Goal: Task Accomplishment & Management: Use online tool/utility

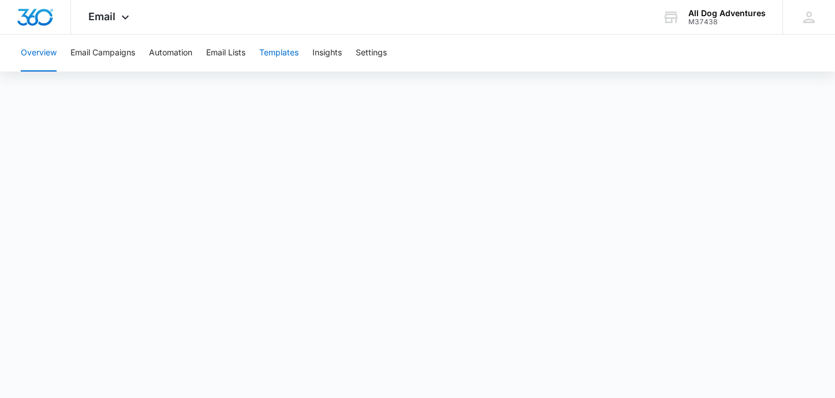
click at [285, 53] on button "Templates" at bounding box center [278, 53] width 39 height 37
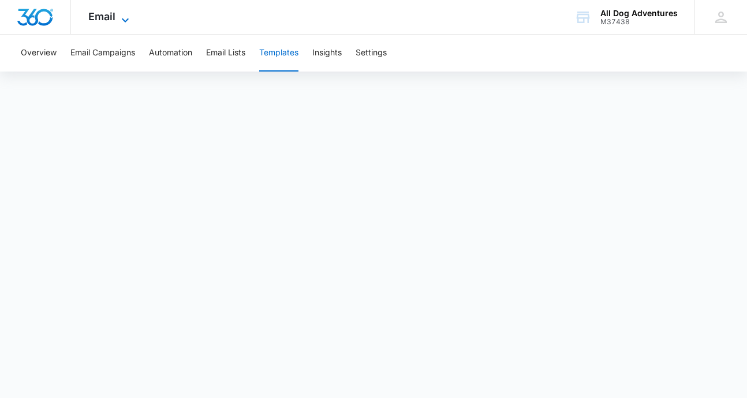
click at [105, 13] on span "Email" at bounding box center [101, 16] width 27 height 12
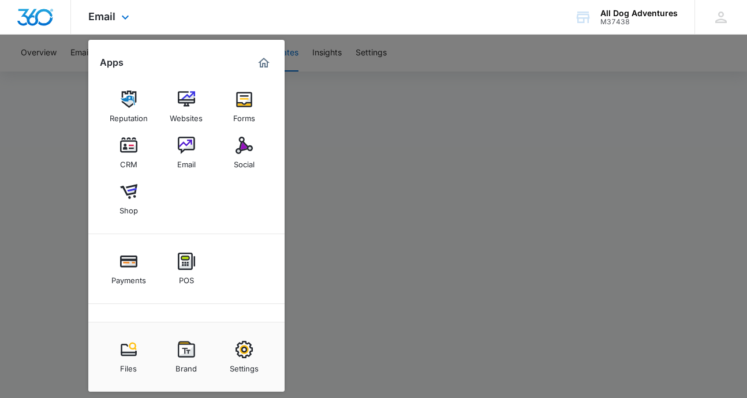
click at [30, 12] on img "Dashboard" at bounding box center [35, 17] width 37 height 17
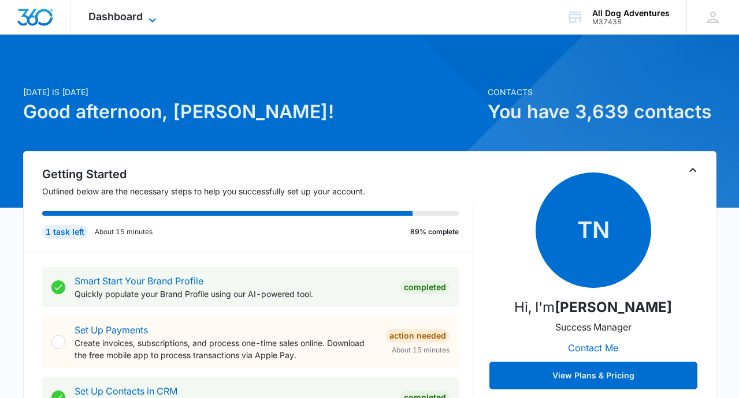
click at [150, 20] on icon at bounding box center [153, 20] width 14 height 14
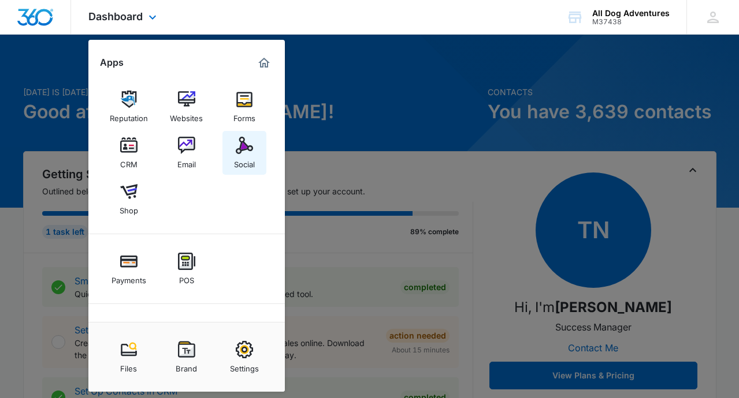
click at [238, 148] on img at bounding box center [244, 145] width 17 height 17
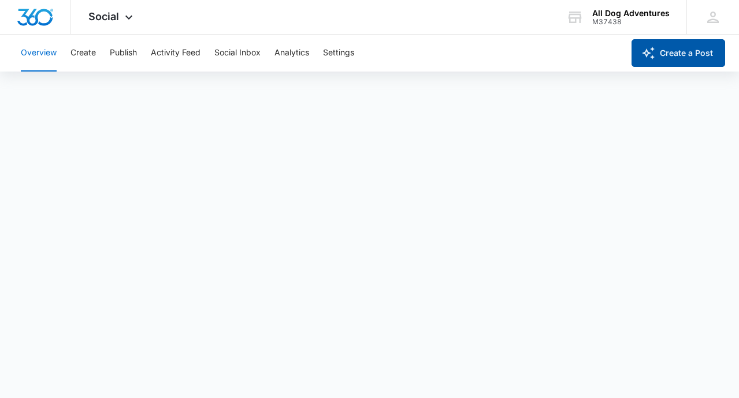
click at [683, 50] on button "Create a Post" at bounding box center [678, 53] width 94 height 28
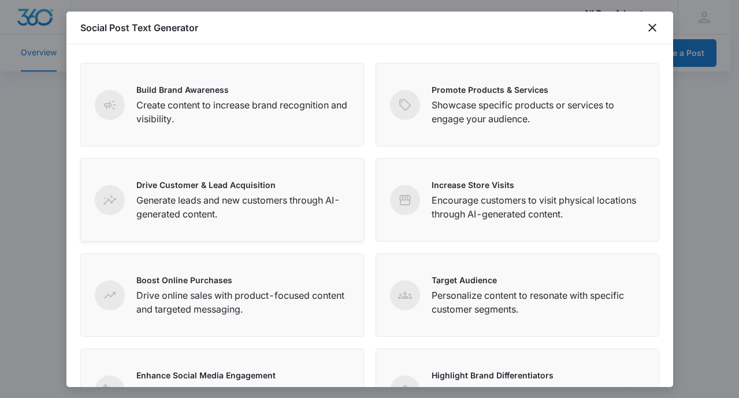
scroll to position [61, 0]
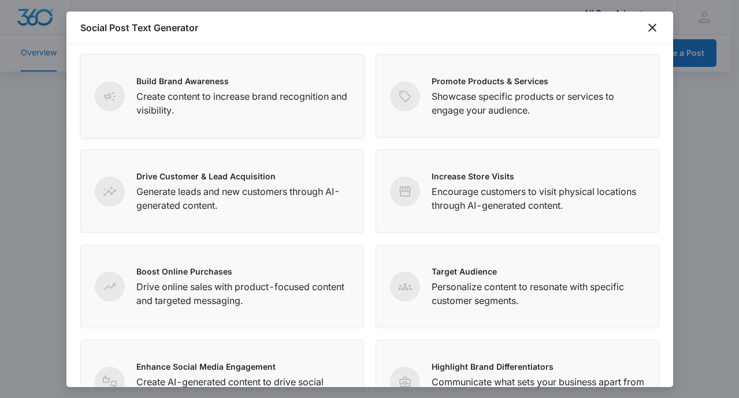
click at [234, 119] on div "Build Brand Awareness Create content to increase brand recognition and visibili…" at bounding box center [222, 96] width 284 height 84
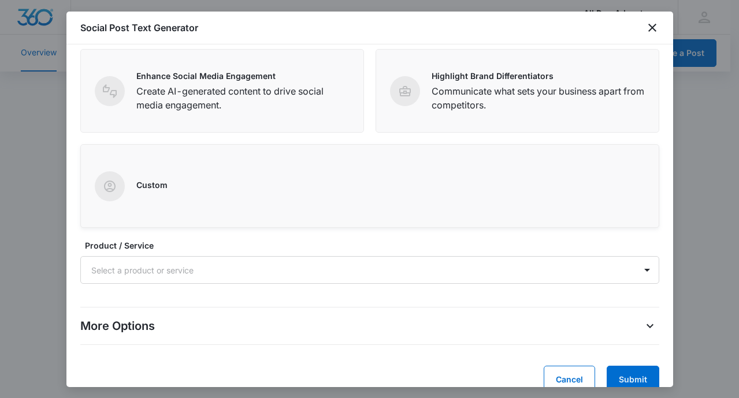
scroll to position [372, 0]
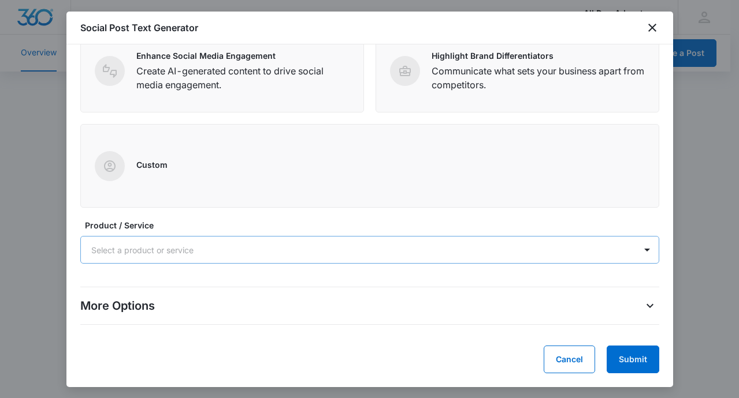
click at [396, 254] on div at bounding box center [355, 250] width 529 height 14
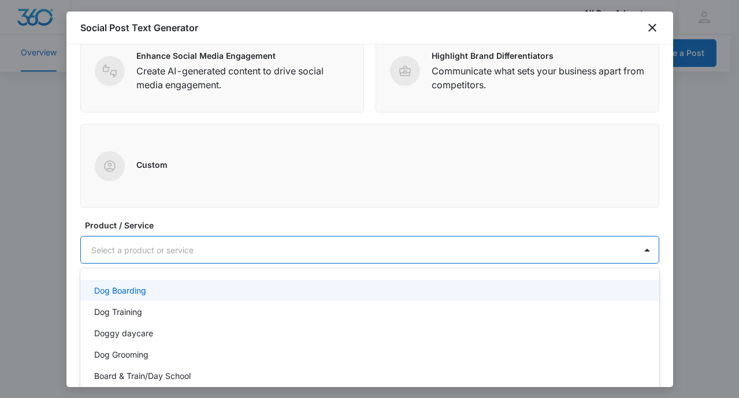
scroll to position [3, 0]
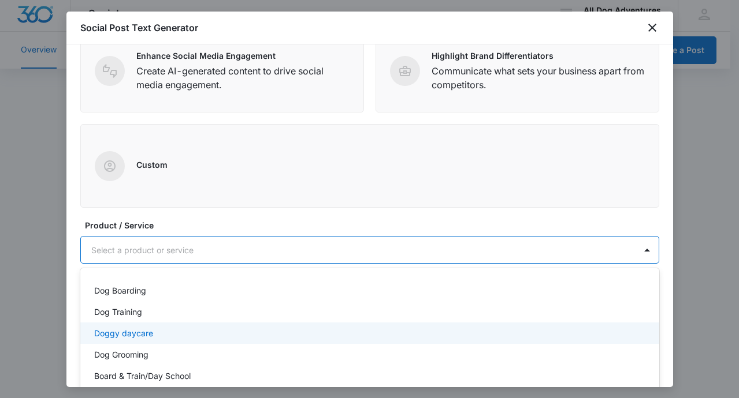
click at [301, 323] on div "Doggy daycare" at bounding box center [369, 333] width 579 height 21
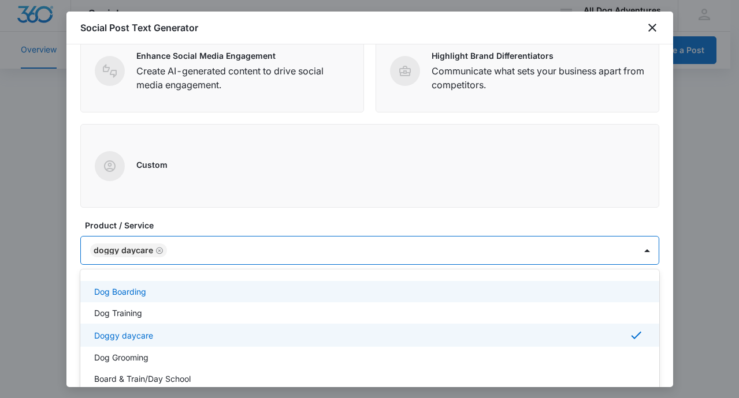
click at [304, 287] on div "Dog Boarding" at bounding box center [368, 292] width 549 height 12
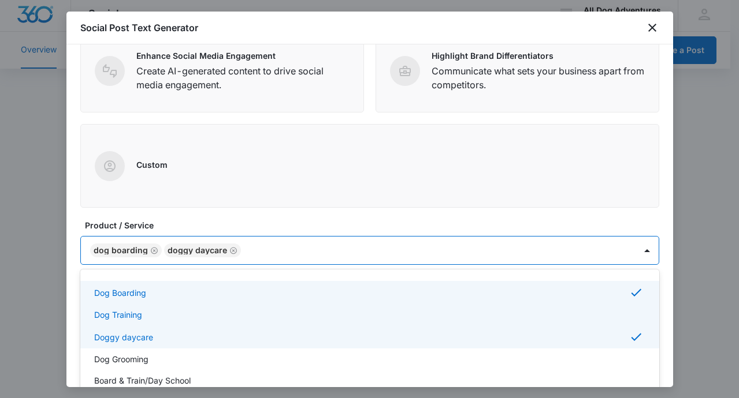
click at [296, 305] on div "Dog Training" at bounding box center [369, 314] width 579 height 21
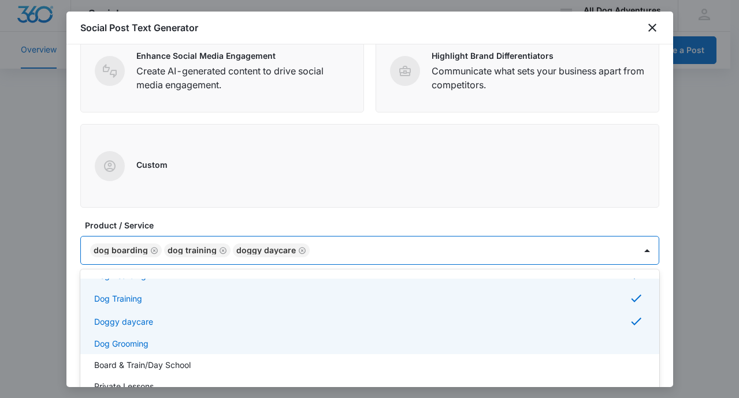
scroll to position [55, 0]
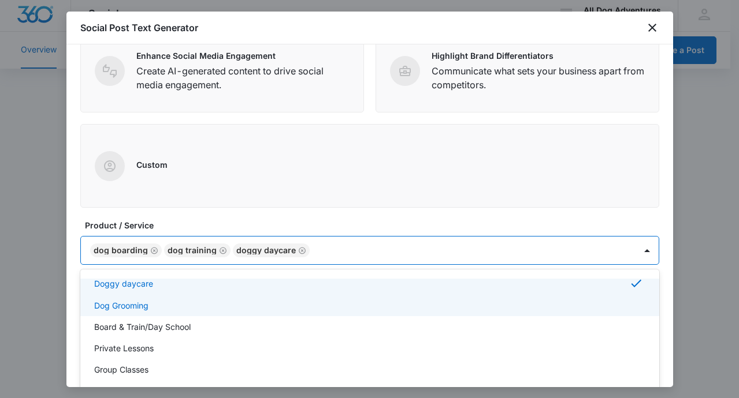
click at [318, 296] on div "Dog Grooming" at bounding box center [369, 305] width 579 height 21
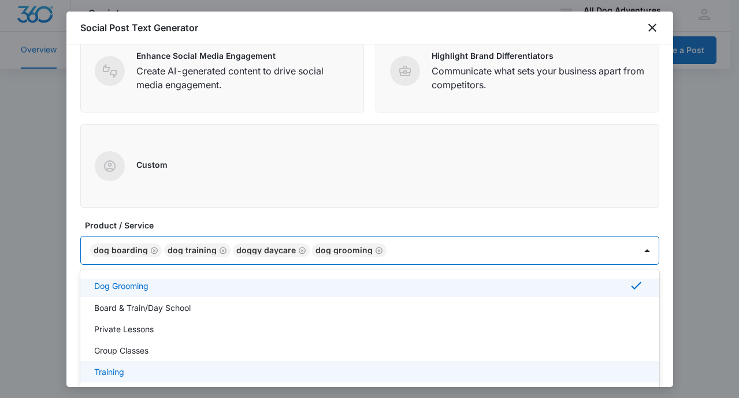
scroll to position [121, 0]
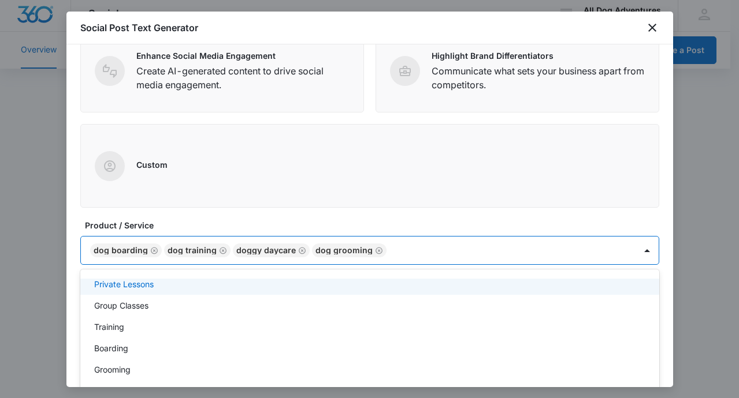
click at [438, 217] on form "Define your social post objective Select your main objective and we’ll use AI a…" at bounding box center [369, 30] width 579 height 688
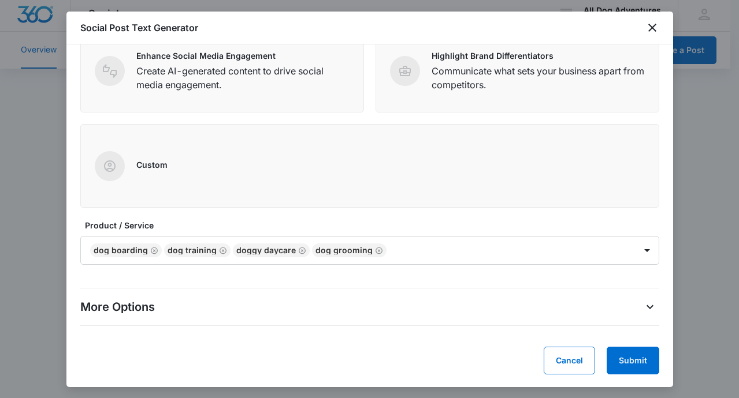
scroll to position [373, 0]
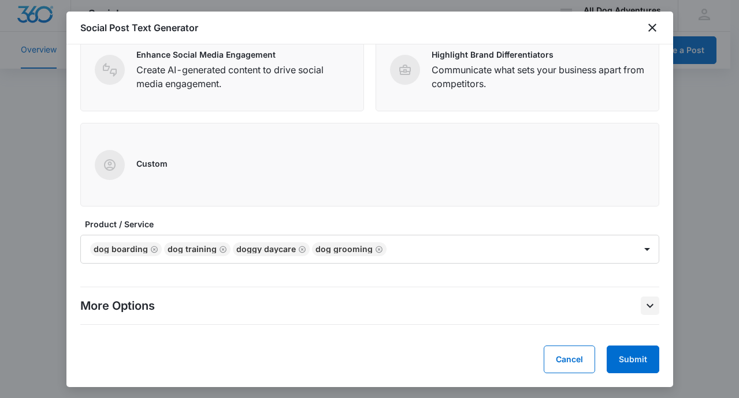
click at [643, 305] on icon "More Options" at bounding box center [650, 306] width 14 height 14
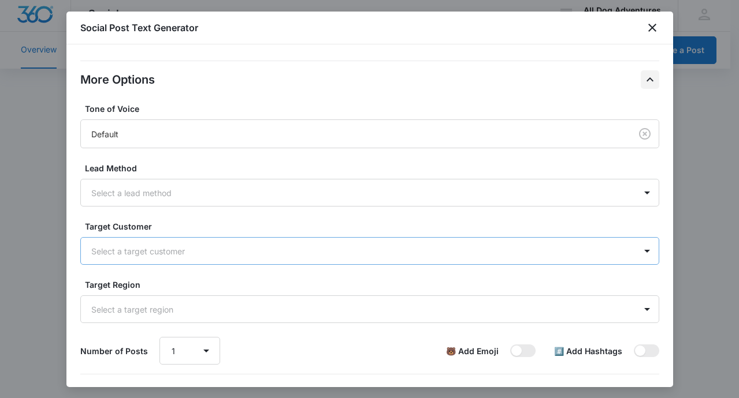
scroll to position [597, 0]
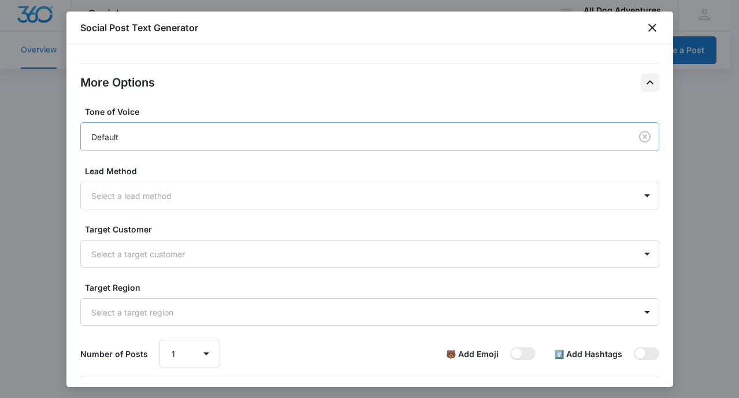
click at [549, 142] on div "Default" at bounding box center [353, 137] width 524 height 12
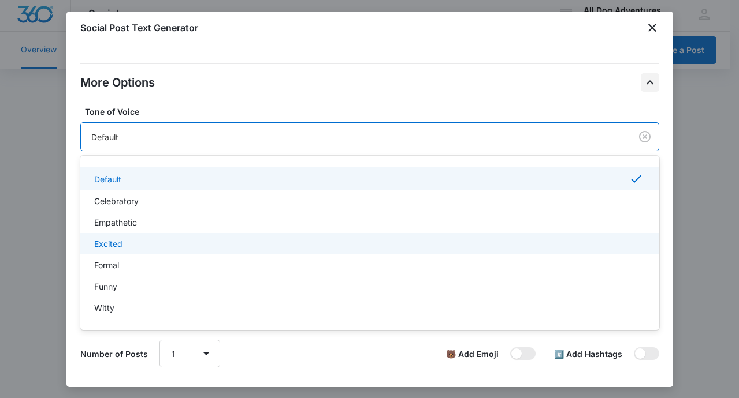
click at [339, 236] on div "Excited" at bounding box center [369, 243] width 579 height 21
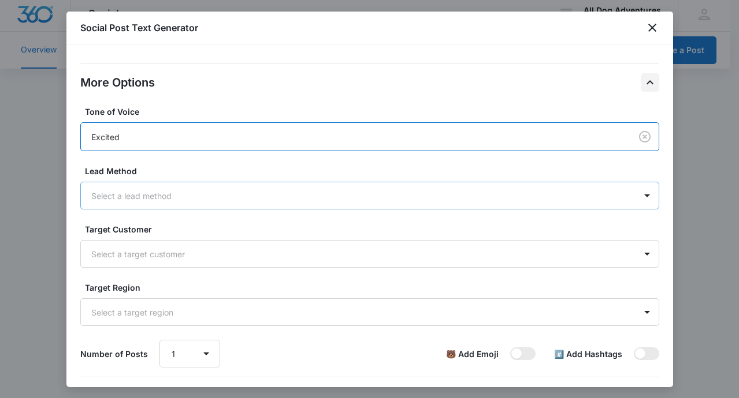
click at [347, 191] on div at bounding box center [355, 196] width 529 height 14
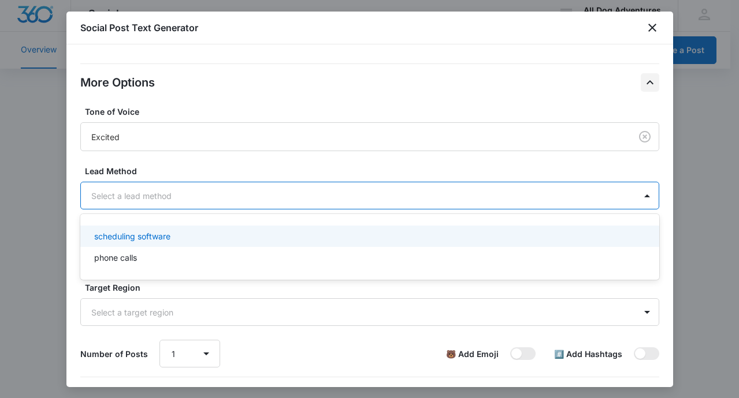
click at [323, 163] on div "Tone of Voice Excited Lead Method scheduling software, 1 of 2. 2 results availa…" at bounding box center [369, 237] width 579 height 262
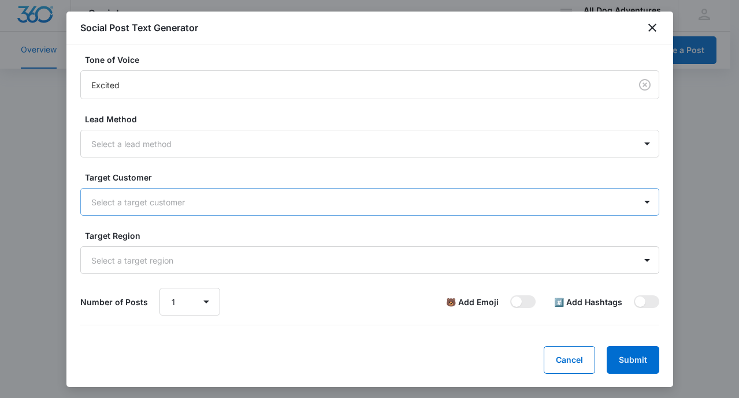
scroll to position [649, 0]
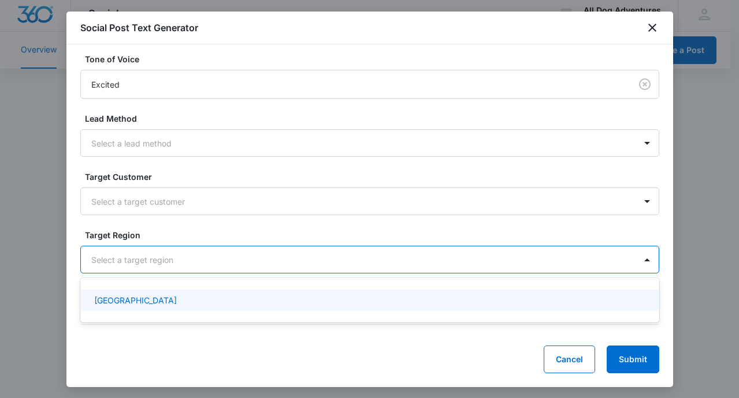
drag, startPoint x: 329, startPoint y: 263, endPoint x: 344, endPoint y: 245, distance: 23.0
click at [330, 263] on div at bounding box center [355, 260] width 529 height 14
click at [338, 295] on div "Richmond" at bounding box center [368, 300] width 549 height 12
click at [338, 204] on div at bounding box center [355, 202] width 529 height 14
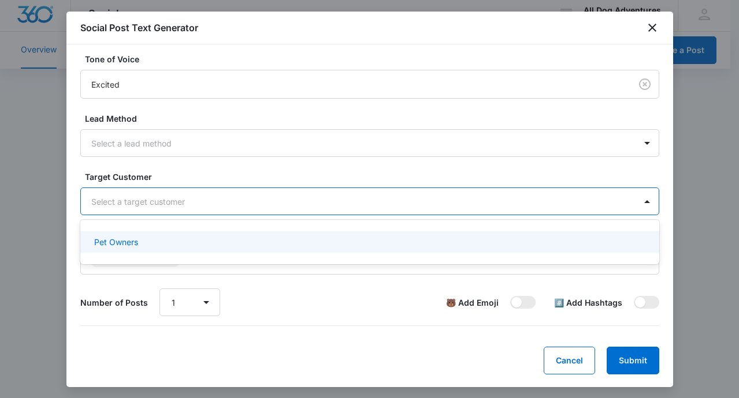
click at [337, 243] on div "Pet Owners" at bounding box center [368, 242] width 549 height 12
click at [352, 146] on div at bounding box center [355, 143] width 529 height 14
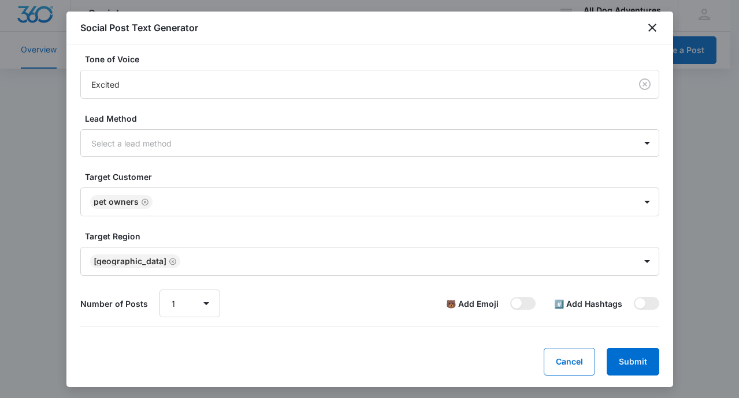
click at [359, 327] on div "More Options Tone of Voice Excited Lead Method Select a lead method Target Cust…" at bounding box center [369, 169] width 579 height 335
click at [512, 303] on span at bounding box center [516, 304] width 10 height 10
click at [510, 297] on input "checkbox" at bounding box center [509, 297] width 1 height 1
checkbox input "true"
click at [636, 305] on span at bounding box center [645, 303] width 25 height 13
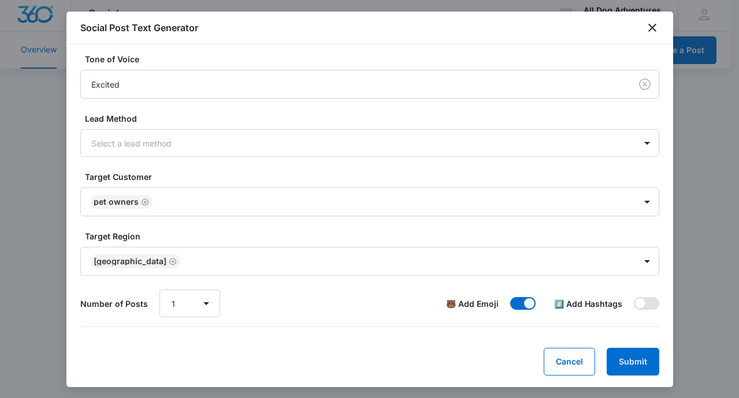
click at [633, 297] on input "checkbox" at bounding box center [633, 297] width 1 height 1
checkbox input "true"
click at [624, 359] on button "Submit" at bounding box center [632, 362] width 53 height 28
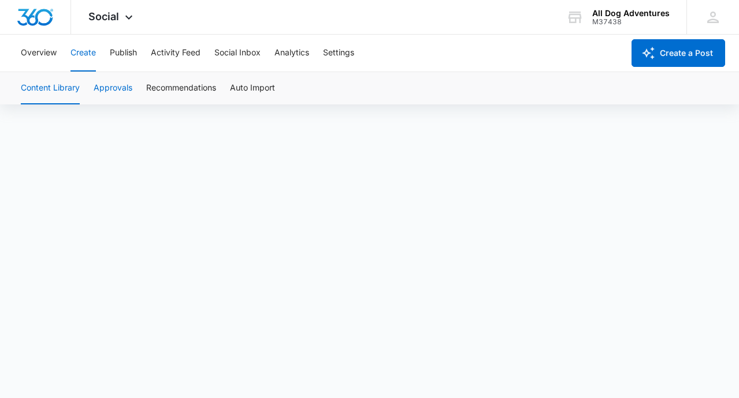
click at [115, 88] on button "Approvals" at bounding box center [113, 88] width 39 height 32
click at [163, 86] on button "Recommendations" at bounding box center [181, 88] width 70 height 32
click at [247, 85] on button "Auto Import" at bounding box center [252, 88] width 45 height 32
click at [55, 88] on button "Content Library" at bounding box center [50, 88] width 59 height 32
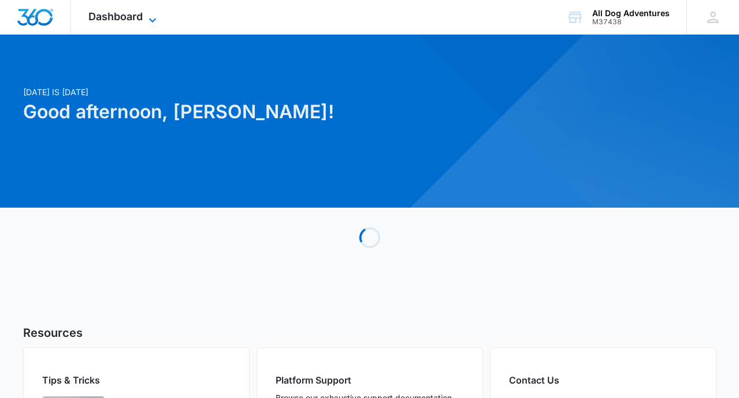
click at [146, 20] on icon at bounding box center [153, 20] width 14 height 14
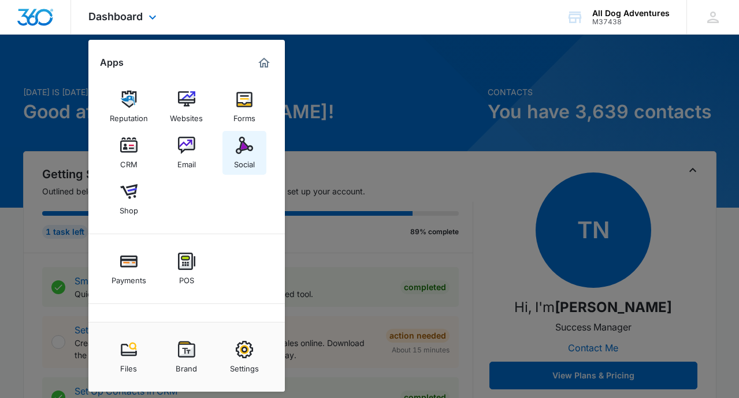
click at [242, 154] on img at bounding box center [244, 145] width 17 height 17
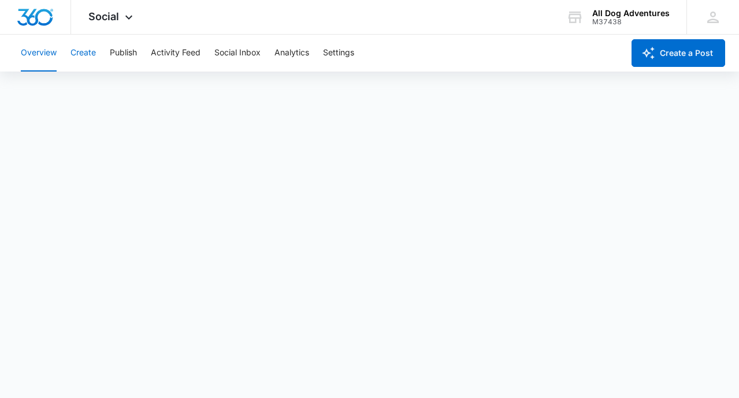
click at [86, 50] on button "Create" at bounding box center [82, 53] width 25 height 37
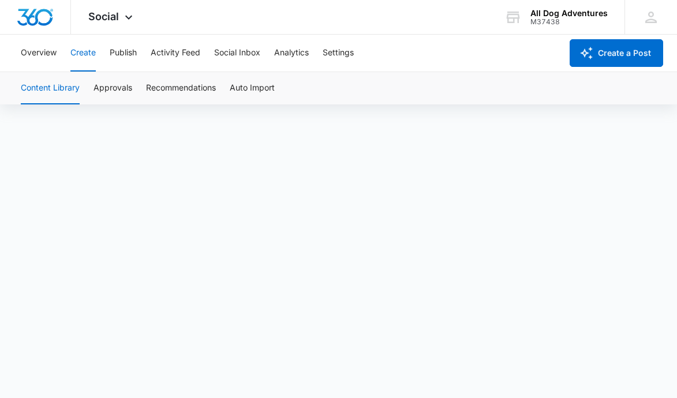
scroll to position [8, 0]
click at [36, 51] on button "Overview" at bounding box center [39, 53] width 36 height 37
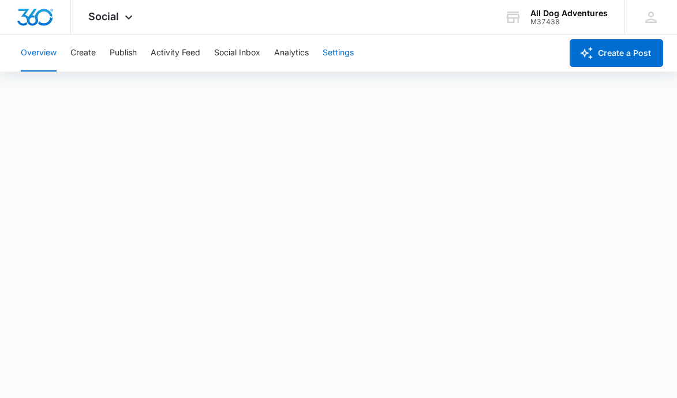
click at [328, 50] on button "Settings" at bounding box center [338, 53] width 31 height 37
